Goal: Task Accomplishment & Management: Manage account settings

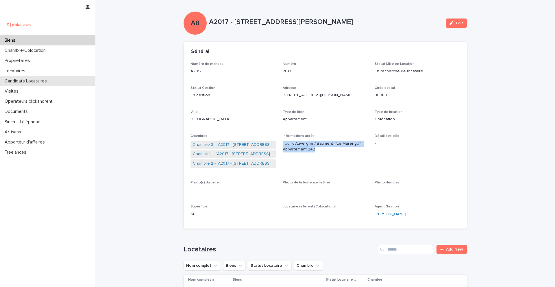
scroll to position [12, 0]
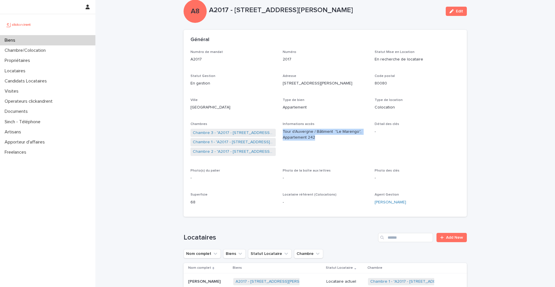
click at [23, 38] on div "Biens" at bounding box center [47, 40] width 95 height 10
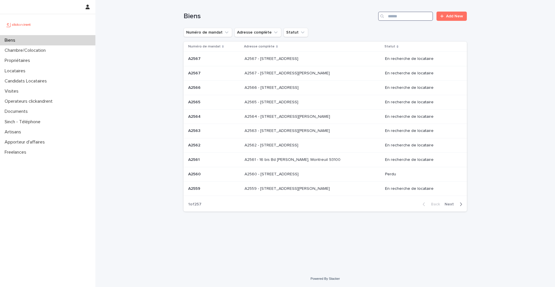
click at [421, 19] on input "Search" at bounding box center [405, 16] width 55 height 9
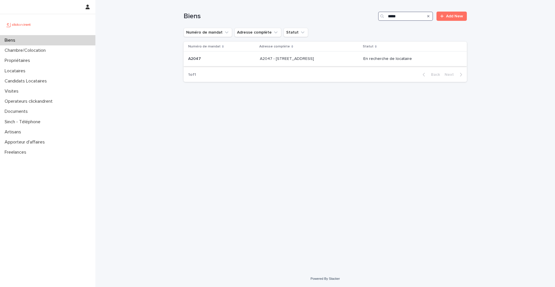
type input "*****"
click at [207, 55] on div "A2047 A2047" at bounding box center [221, 59] width 67 height 10
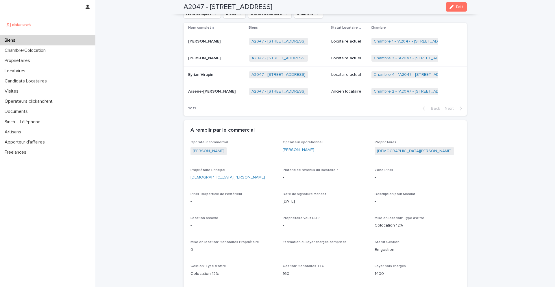
scroll to position [281, 0]
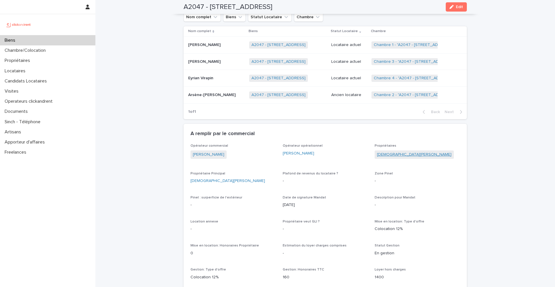
click at [393, 154] on link "[DEMOGRAPHIC_DATA][PERSON_NAME]" at bounding box center [414, 155] width 75 height 6
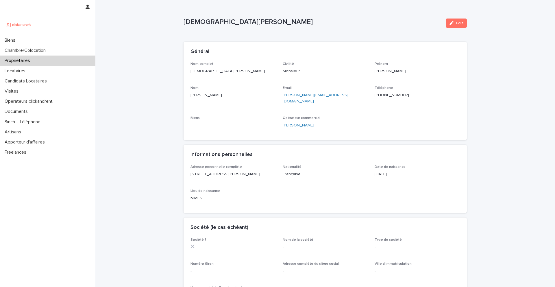
click at [390, 95] on ringoverc2c-number-84e06f14122c "[PHONE_NUMBER]" at bounding box center [392, 95] width 34 height 4
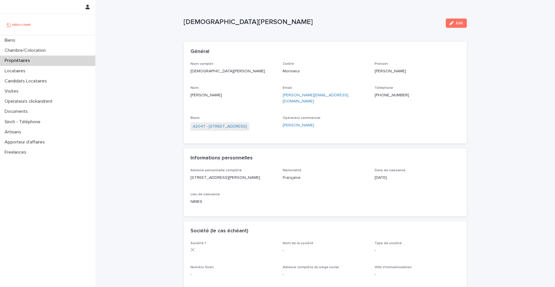
click at [385, 95] on ringoverc2c-number-84e06f14122c "[PHONE_NUMBER]" at bounding box center [392, 95] width 34 height 4
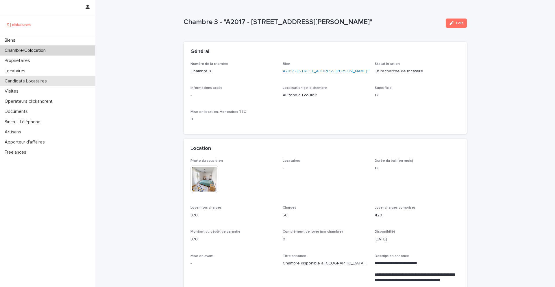
click at [44, 80] on p "Candidats Locataires" at bounding box center [26, 80] width 49 height 5
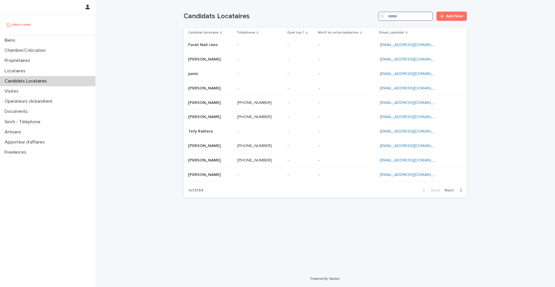
click at [408, 19] on input "Search" at bounding box center [405, 16] width 55 height 9
paste input "**********"
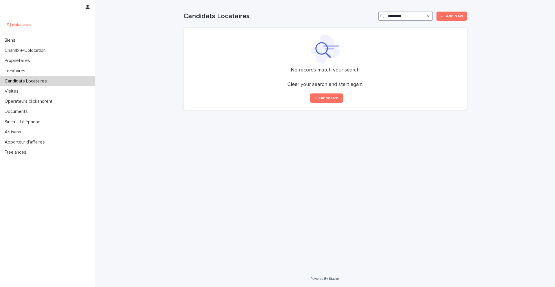
type input "*********"
click at [56, 43] on div "Biens" at bounding box center [47, 40] width 95 height 10
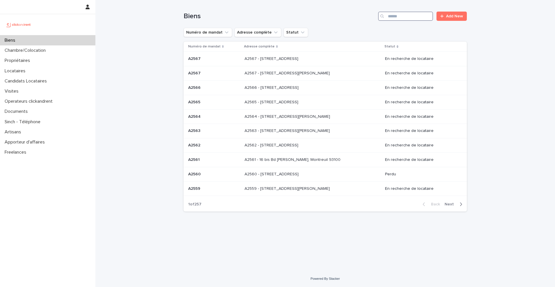
click at [398, 18] on input "Search" at bounding box center [405, 16] width 55 height 9
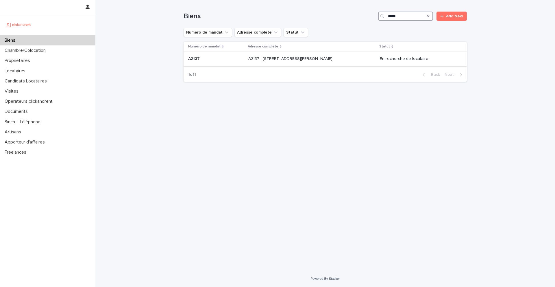
type input "*****"
click at [278, 60] on p "A2137 - 15 rue Valentin Hauy, Amiens 80000" at bounding box center [290, 58] width 85 height 6
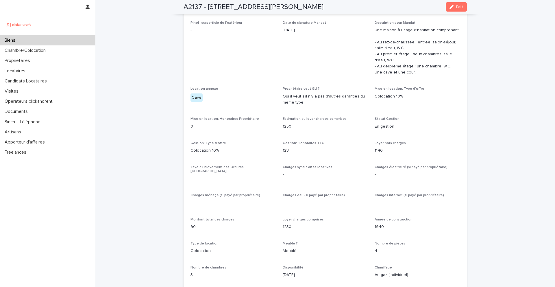
scroll to position [444, 0]
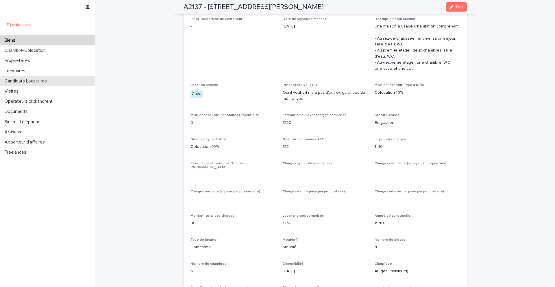
click at [56, 81] on div "Candidats Locataires" at bounding box center [47, 81] width 95 height 10
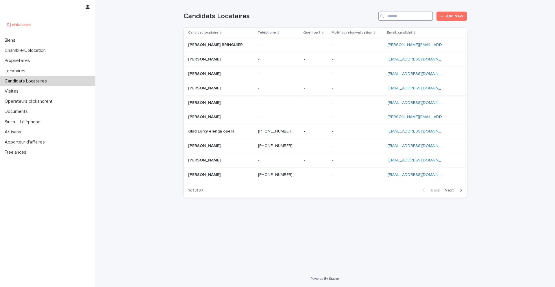
click at [402, 16] on input "Search" at bounding box center [405, 16] width 55 height 9
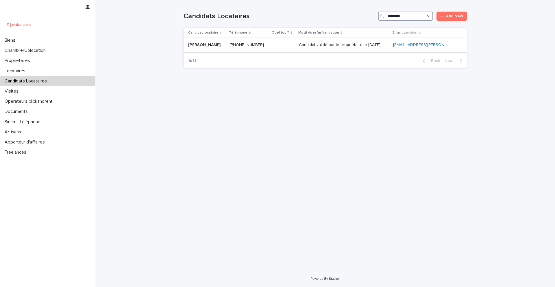
type input "********"
click at [218, 42] on p "Loïc François Pierre Desbiens" at bounding box center [205, 44] width 34 height 6
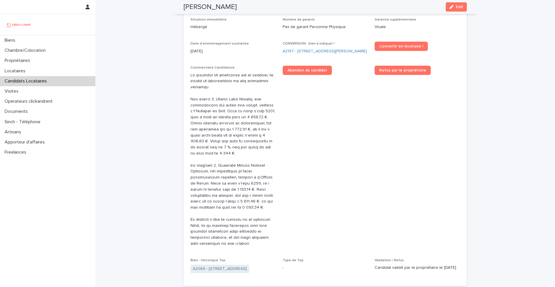
scroll to position [197, 0]
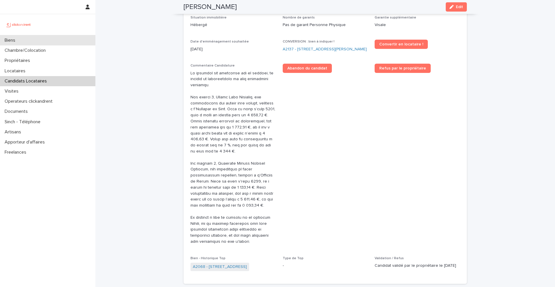
click at [32, 41] on div "Biens" at bounding box center [47, 40] width 95 height 10
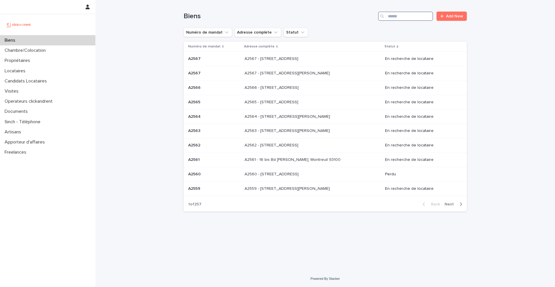
click at [406, 16] on input "Search" at bounding box center [405, 16] width 55 height 9
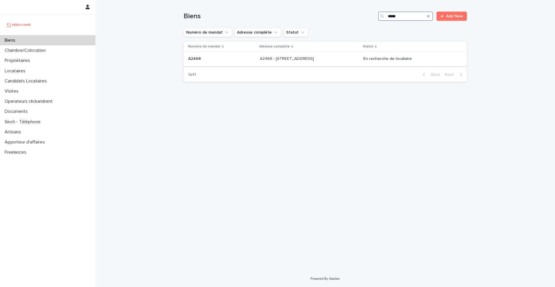
type input "*****"
click at [264, 60] on p "A2468 - 19 Avenue Nationale, Massy 91300" at bounding box center [287, 58] width 55 height 6
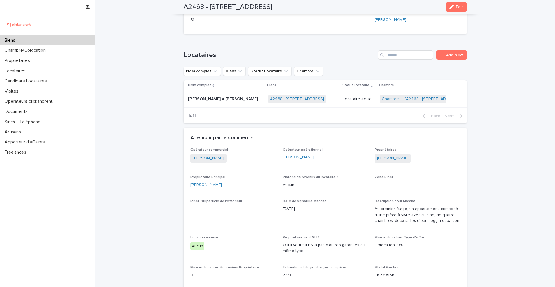
scroll to position [238, 0]
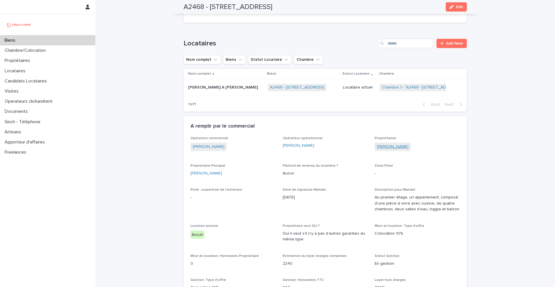
click at [399, 147] on link "Tahiry Randriamanantsoa" at bounding box center [393, 147] width 32 height 6
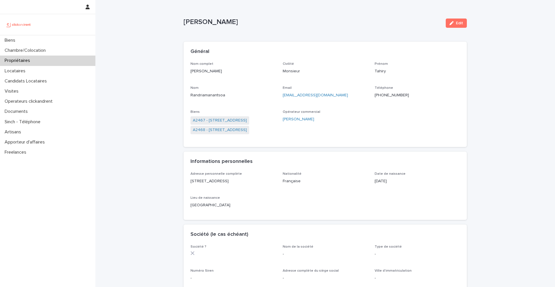
click at [389, 95] on ringoverc2c-number-84e06f14122c "+33663588135" at bounding box center [392, 95] width 34 height 4
click at [234, 130] on link "A2468 - 19 Avenue Nationale, Massy 91300" at bounding box center [220, 130] width 54 height 6
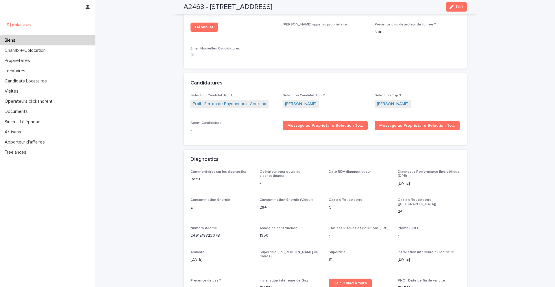
scroll to position [1628, 0]
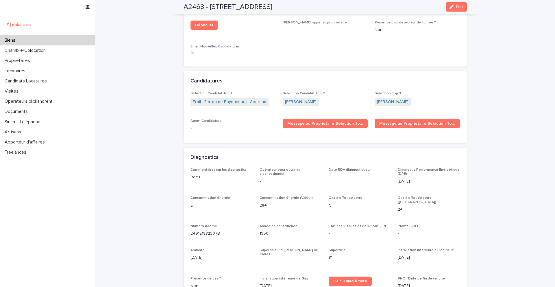
click at [38, 41] on div "Biens" at bounding box center [47, 40] width 95 height 10
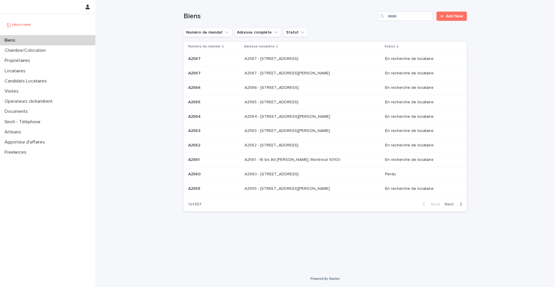
click at [410, 22] on div "Biens Add New" at bounding box center [325, 14] width 283 height 28
click at [405, 18] on input "Search" at bounding box center [405, 16] width 55 height 9
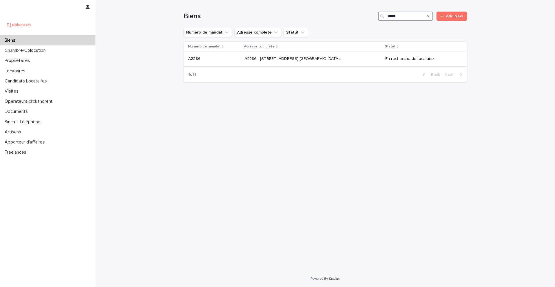
type input "*****"
click at [222, 59] on p at bounding box center [214, 58] width 52 height 5
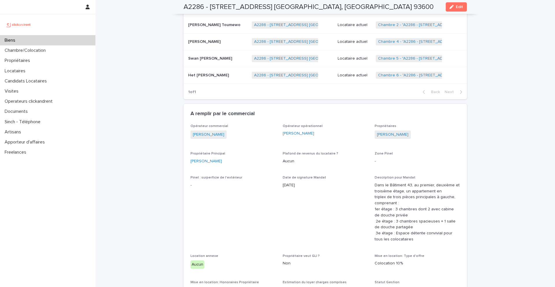
scroll to position [472, 0]
click at [389, 135] on link "Stéphanie Tsanang" at bounding box center [393, 133] width 32 height 6
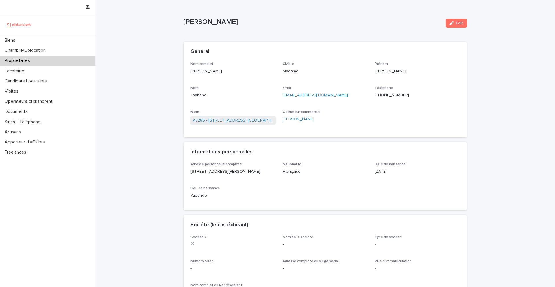
click at [392, 95] on ringoverc2c-number-84e06f14122c "+33683570289" at bounding box center [392, 95] width 34 height 4
click at [32, 41] on div "Biens" at bounding box center [47, 40] width 95 height 10
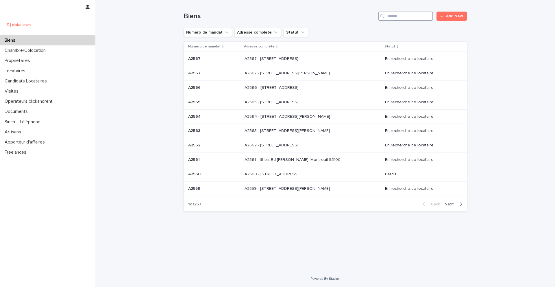
click at [401, 19] on input "Search" at bounding box center [405, 16] width 55 height 9
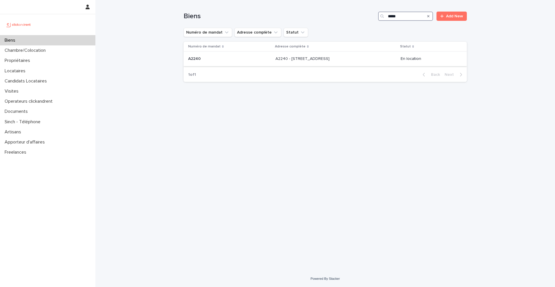
type input "*****"
click at [219, 61] on p at bounding box center [229, 58] width 83 height 5
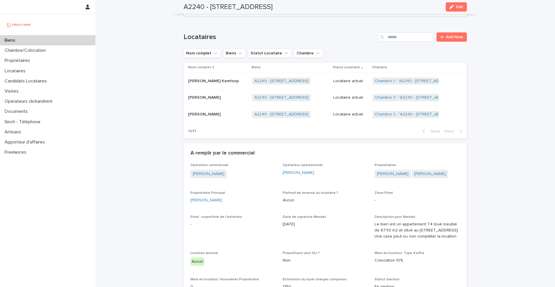
scroll to position [238, 0]
click at [217, 115] on div "Serge Ngopa Feumba Serge Ngopa Feumba" at bounding box center [217, 114] width 59 height 10
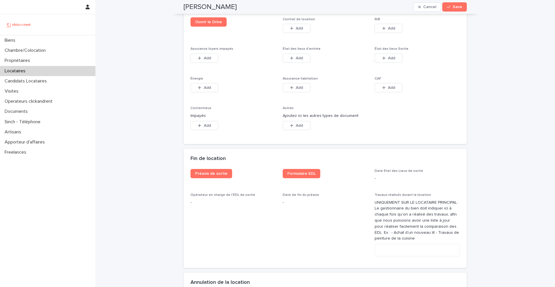
scroll to position [986, 0]
click at [300, 84] on span "Add" at bounding box center [299, 86] width 7 height 4
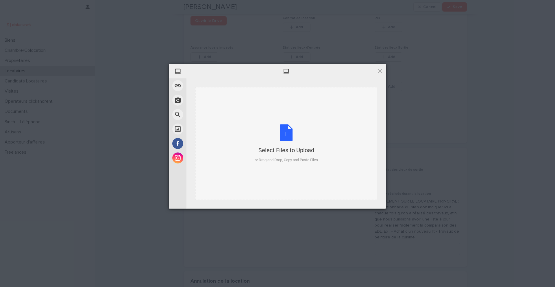
click at [290, 141] on div "Select Files to Upload or Drag and Drop, Copy and Paste Files" at bounding box center [286, 143] width 63 height 38
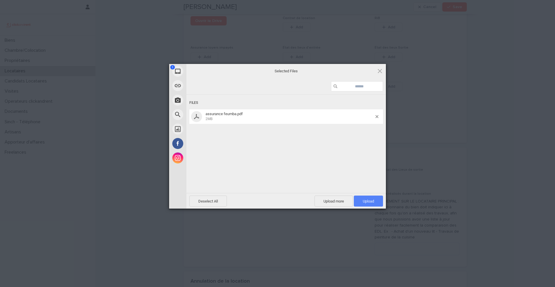
click at [369, 202] on span "Upload 1" at bounding box center [368, 201] width 11 height 4
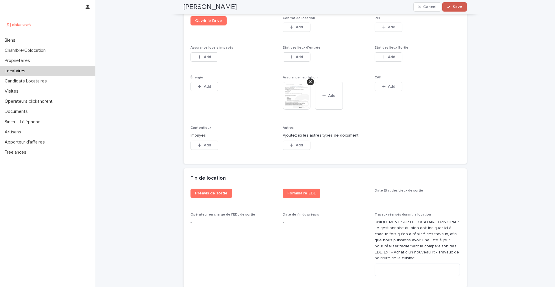
click at [452, 8] on div "button" at bounding box center [450, 7] width 6 height 4
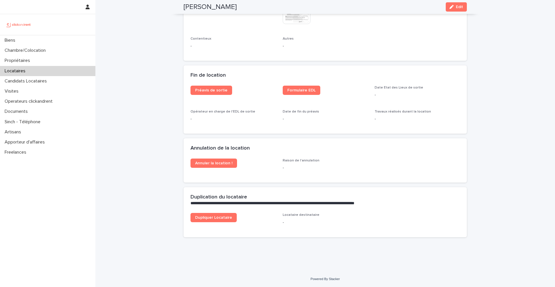
scroll to position [718, 0]
click at [41, 38] on div "Biens" at bounding box center [47, 40] width 95 height 10
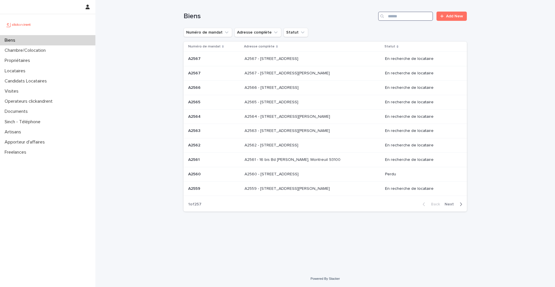
click at [413, 16] on input "Search" at bounding box center [405, 16] width 55 height 9
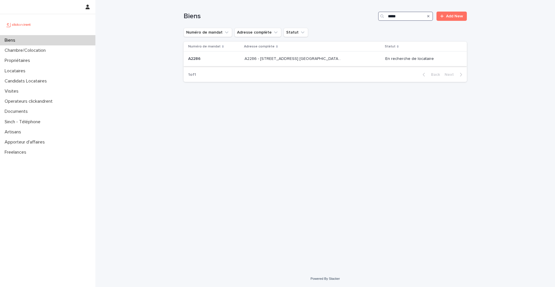
type input "*****"
click at [213, 59] on p at bounding box center [214, 58] width 52 height 5
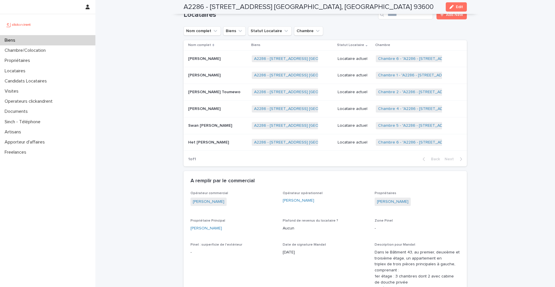
scroll to position [405, 0]
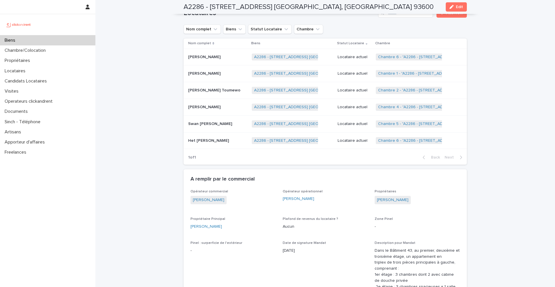
click at [228, 141] on p at bounding box center [217, 140] width 59 height 5
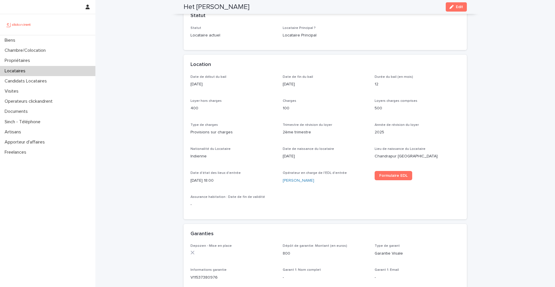
scroll to position [135, 0]
click at [47, 75] on div "Locataires" at bounding box center [47, 71] width 95 height 10
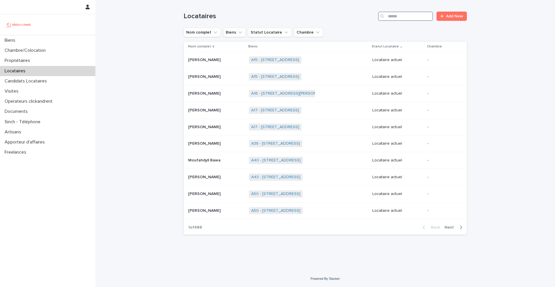
click at [421, 16] on input "Search" at bounding box center [405, 16] width 55 height 9
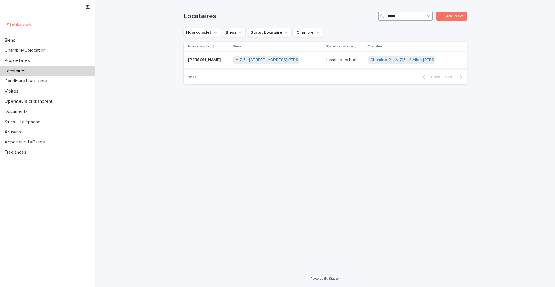
type input "*****"
click at [208, 55] on td "Jafar Zemmouri Jafar Zemmouri" at bounding box center [207, 60] width 47 height 17
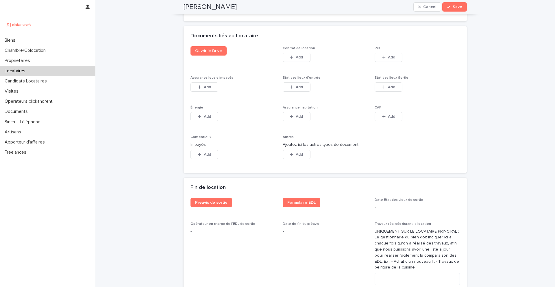
scroll to position [956, 0]
click at [393, 56] on span "Add" at bounding box center [391, 58] width 7 height 4
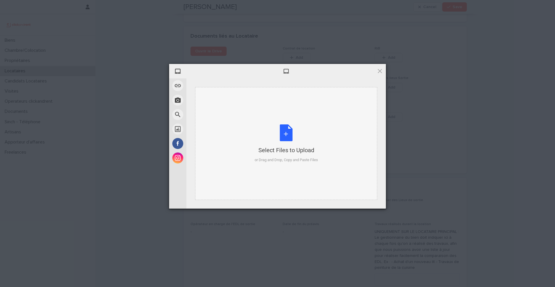
click at [289, 132] on div "Select Files to Upload or Drag and Drop, Copy and Paste Files" at bounding box center [286, 143] width 63 height 38
click at [381, 70] on span at bounding box center [380, 71] width 6 height 6
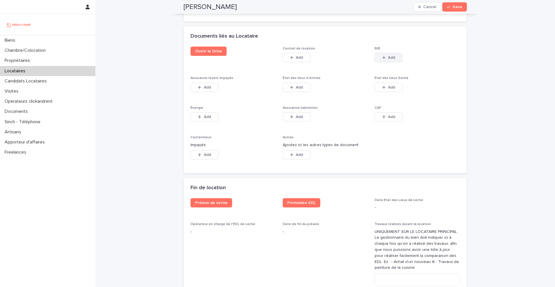
click at [383, 54] on button "Add" at bounding box center [389, 57] width 28 height 9
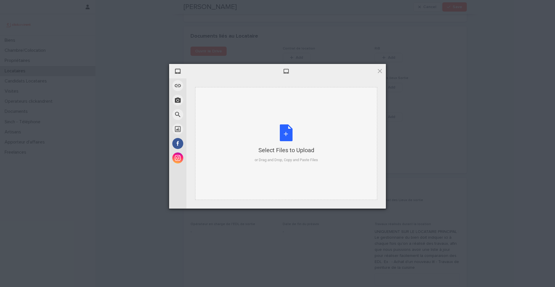
click at [285, 140] on div "Select Files to Upload or Drag and Drop, Copy and Paste Files" at bounding box center [286, 143] width 63 height 38
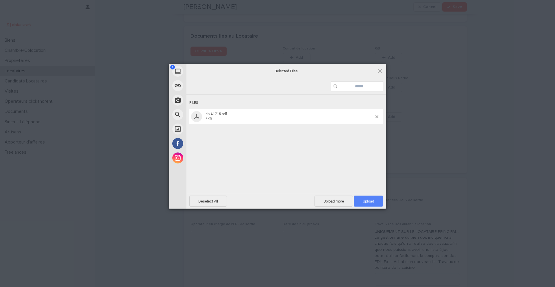
click at [370, 204] on span "Upload 1" at bounding box center [368, 201] width 29 height 11
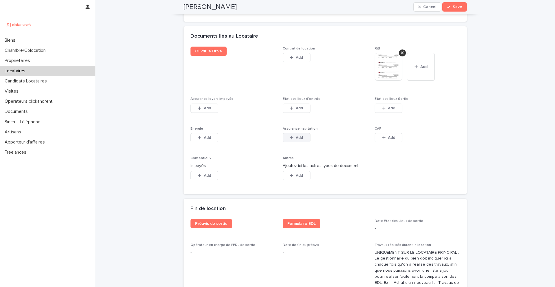
click at [302, 136] on span "Add" at bounding box center [299, 138] width 7 height 4
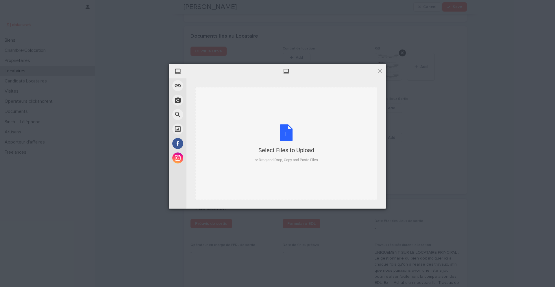
click at [290, 133] on div "Select Files to Upload or Drag and Drop, Copy and Paste Files" at bounding box center [286, 143] width 63 height 38
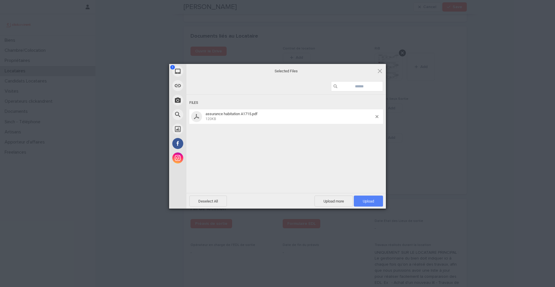
click at [373, 202] on span "Upload 1" at bounding box center [368, 201] width 11 height 4
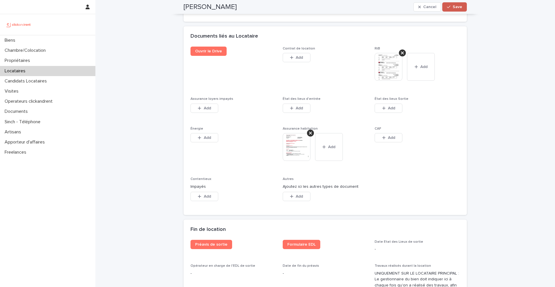
click at [459, 10] on button "Save" at bounding box center [455, 6] width 25 height 9
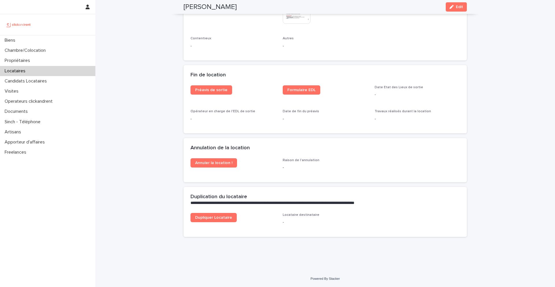
scroll to position [741, 0]
